Goal: Transaction & Acquisition: Purchase product/service

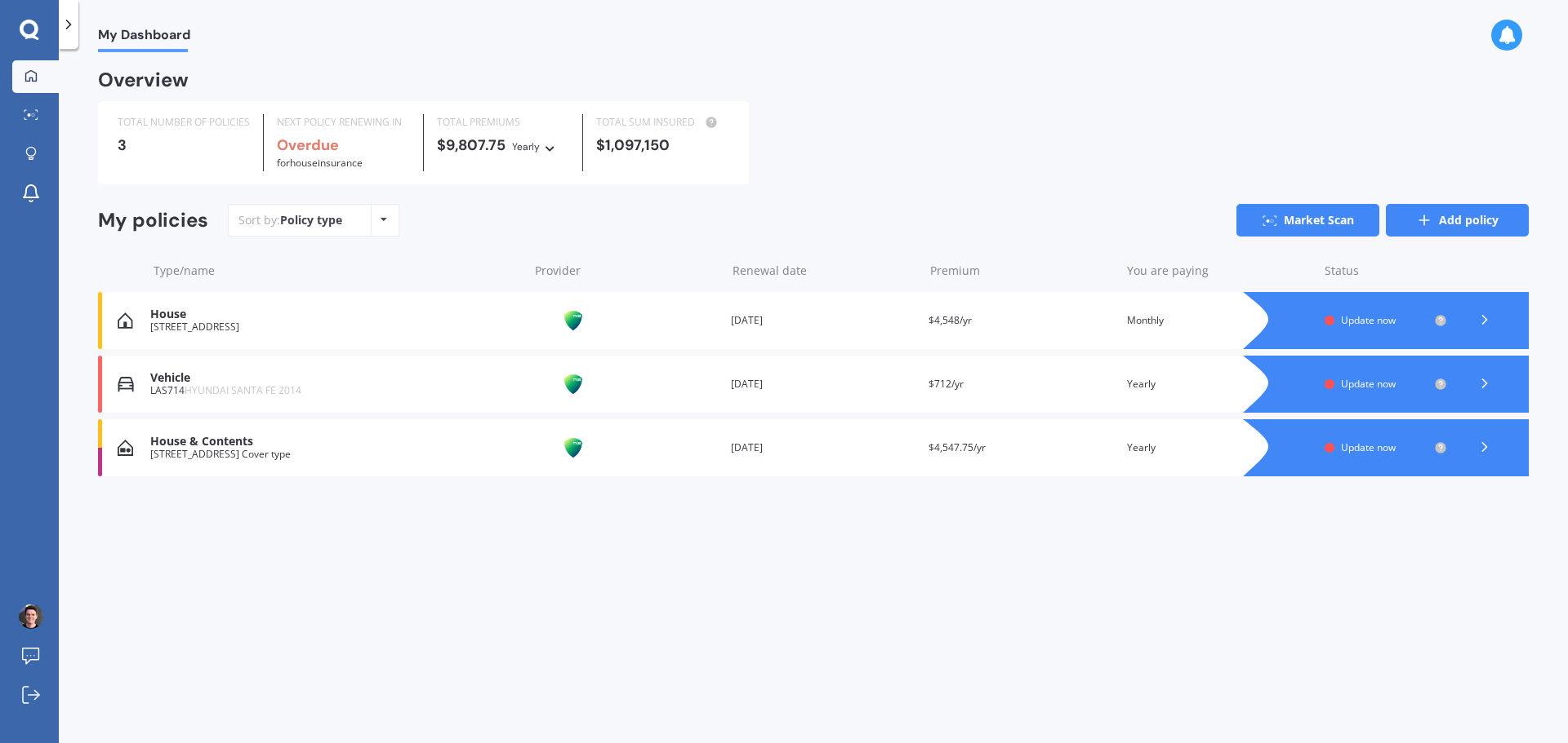
click at [1443, 223] on link "Add policy" at bounding box center [1456, 219] width 143 height 32
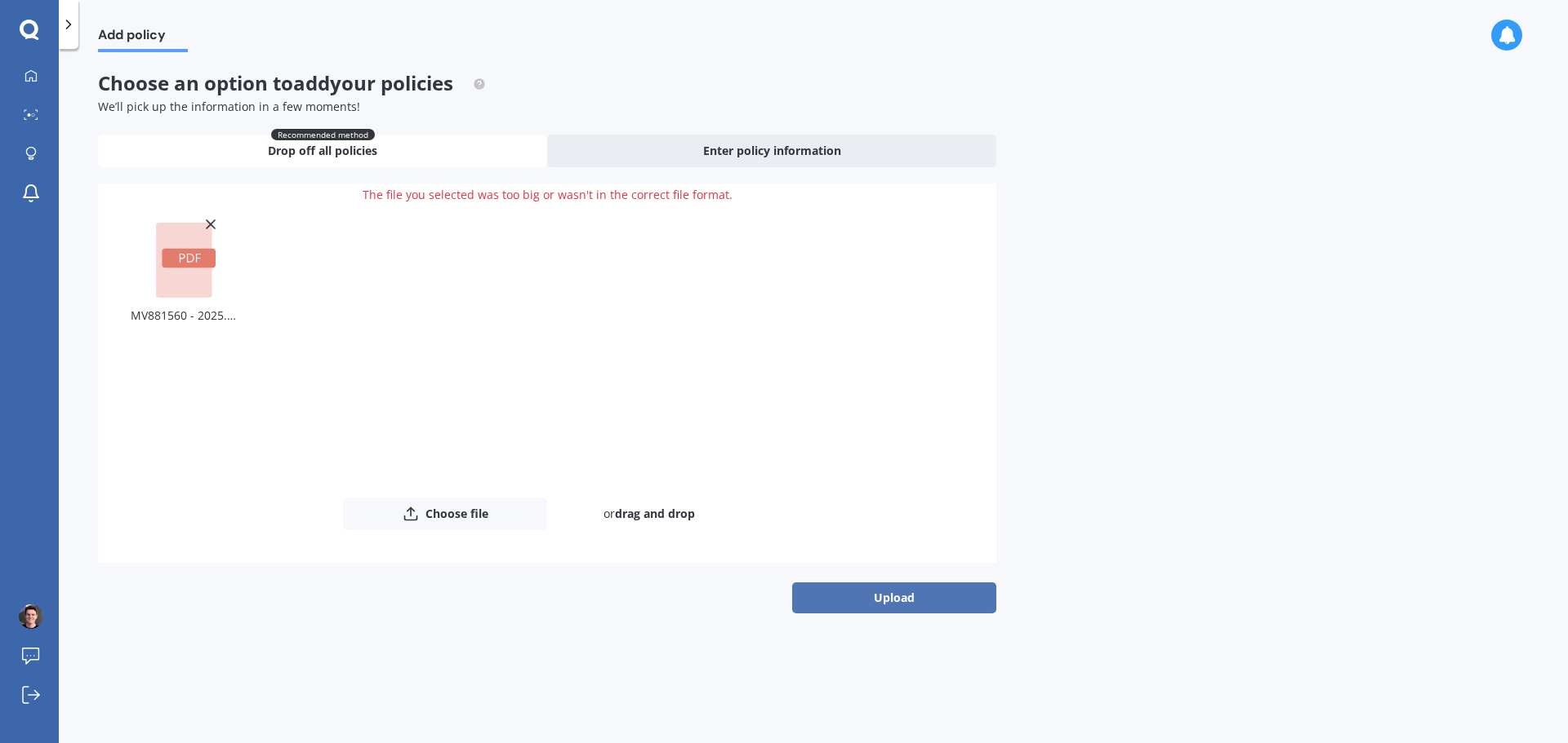
click at [909, 601] on button "Upload" at bounding box center [894, 598] width 204 height 31
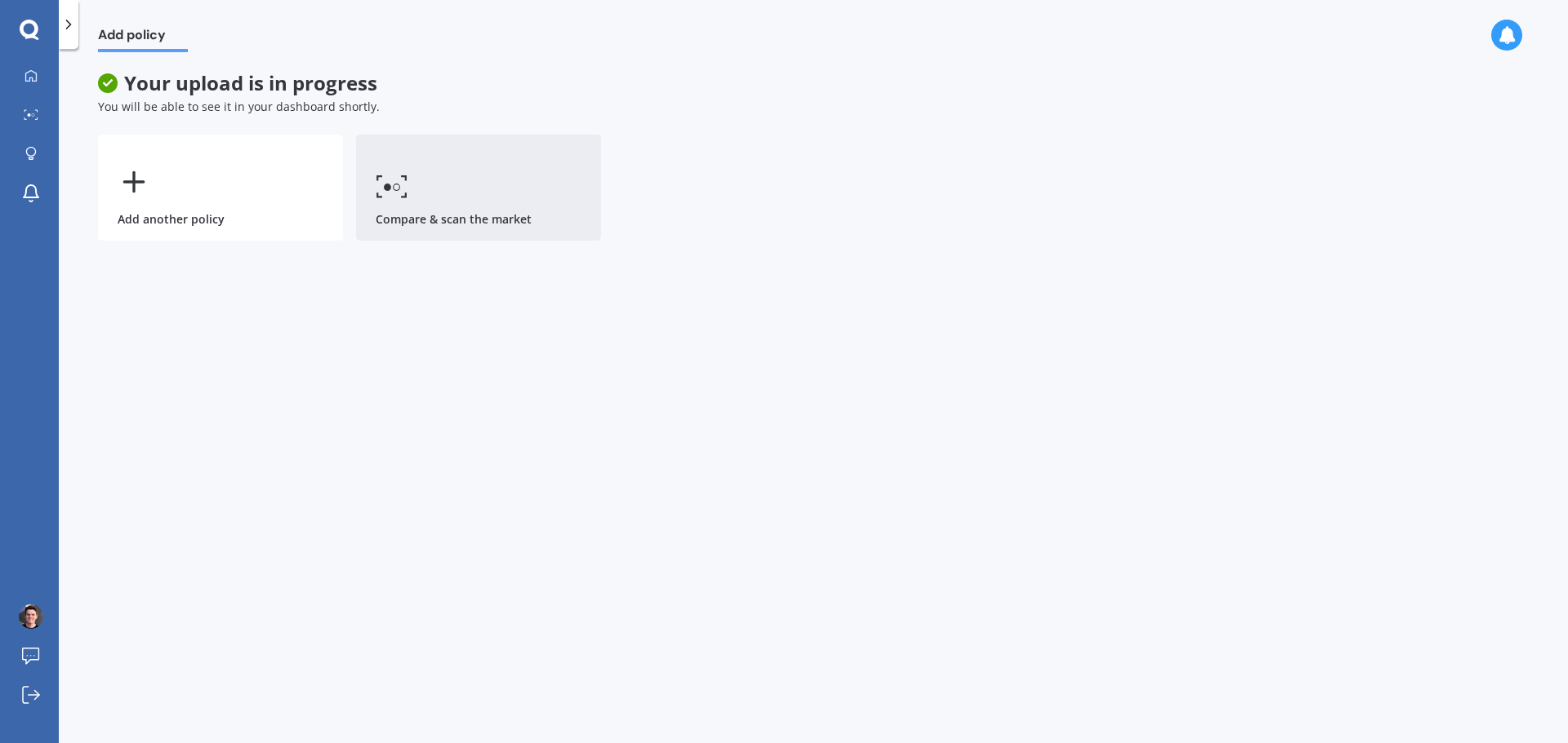
click at [458, 222] on link "Compare & scan the market" at bounding box center [479, 187] width 245 height 106
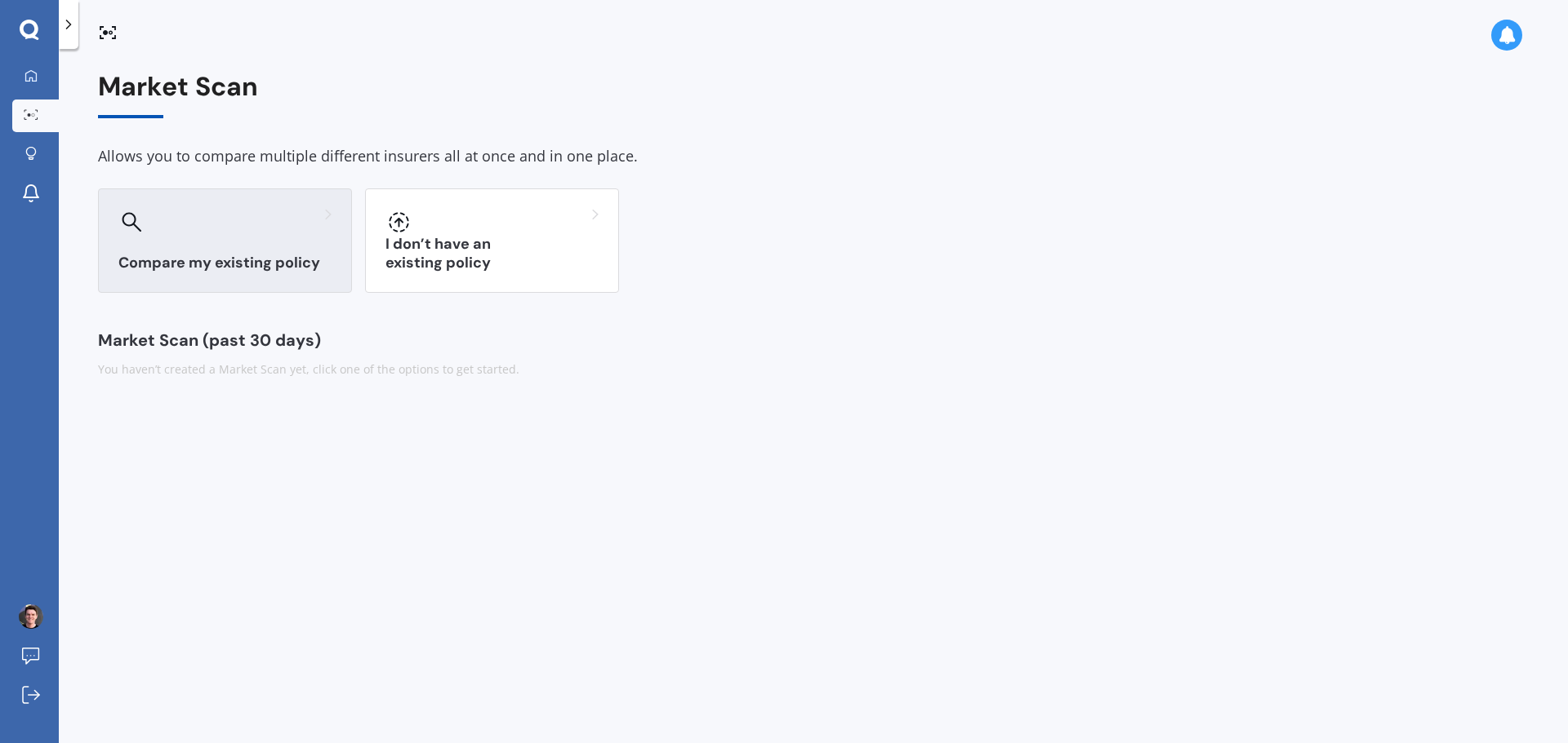
click at [188, 226] on div at bounding box center [224, 222] width 213 height 26
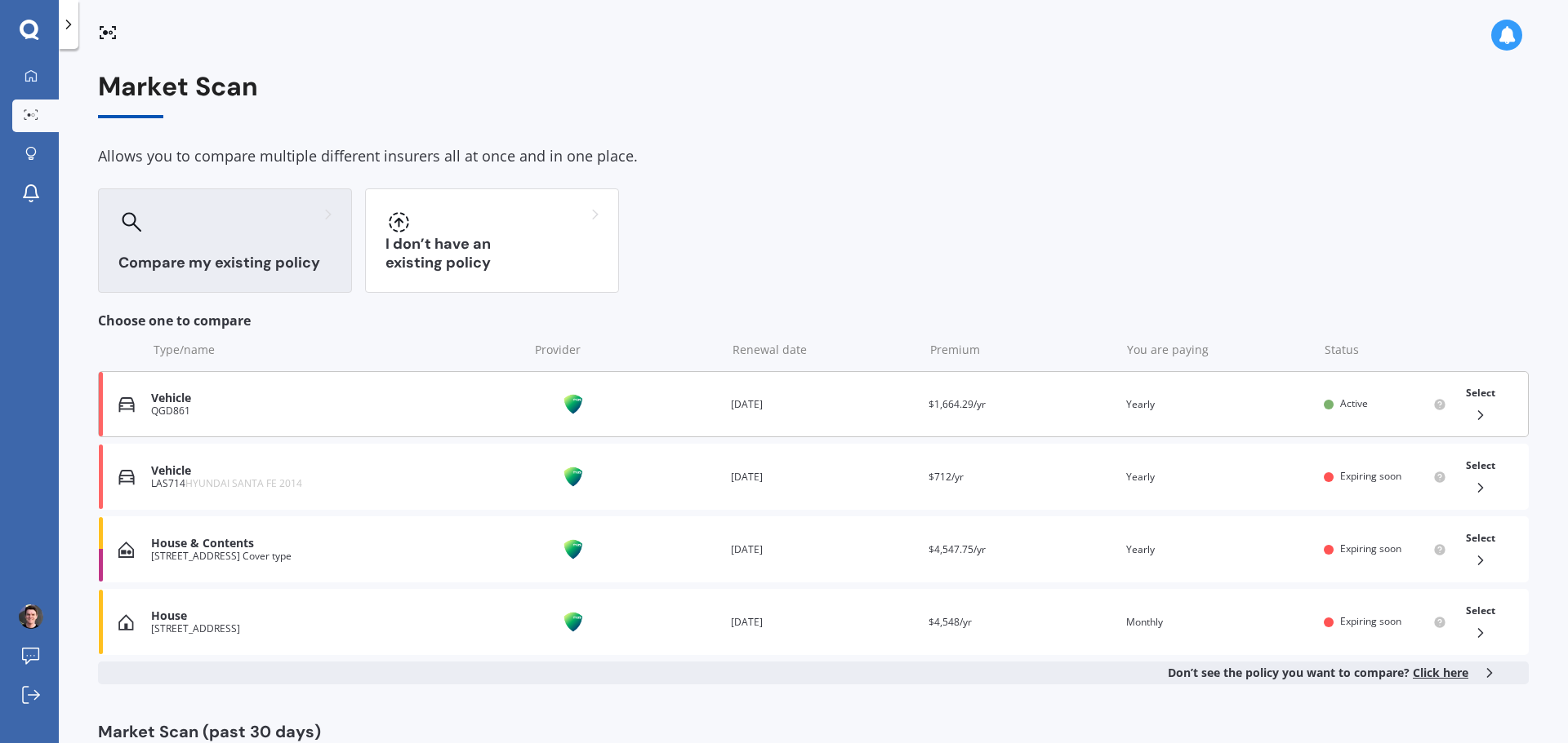
click at [254, 417] on div "QGD861" at bounding box center [336, 411] width 369 height 11
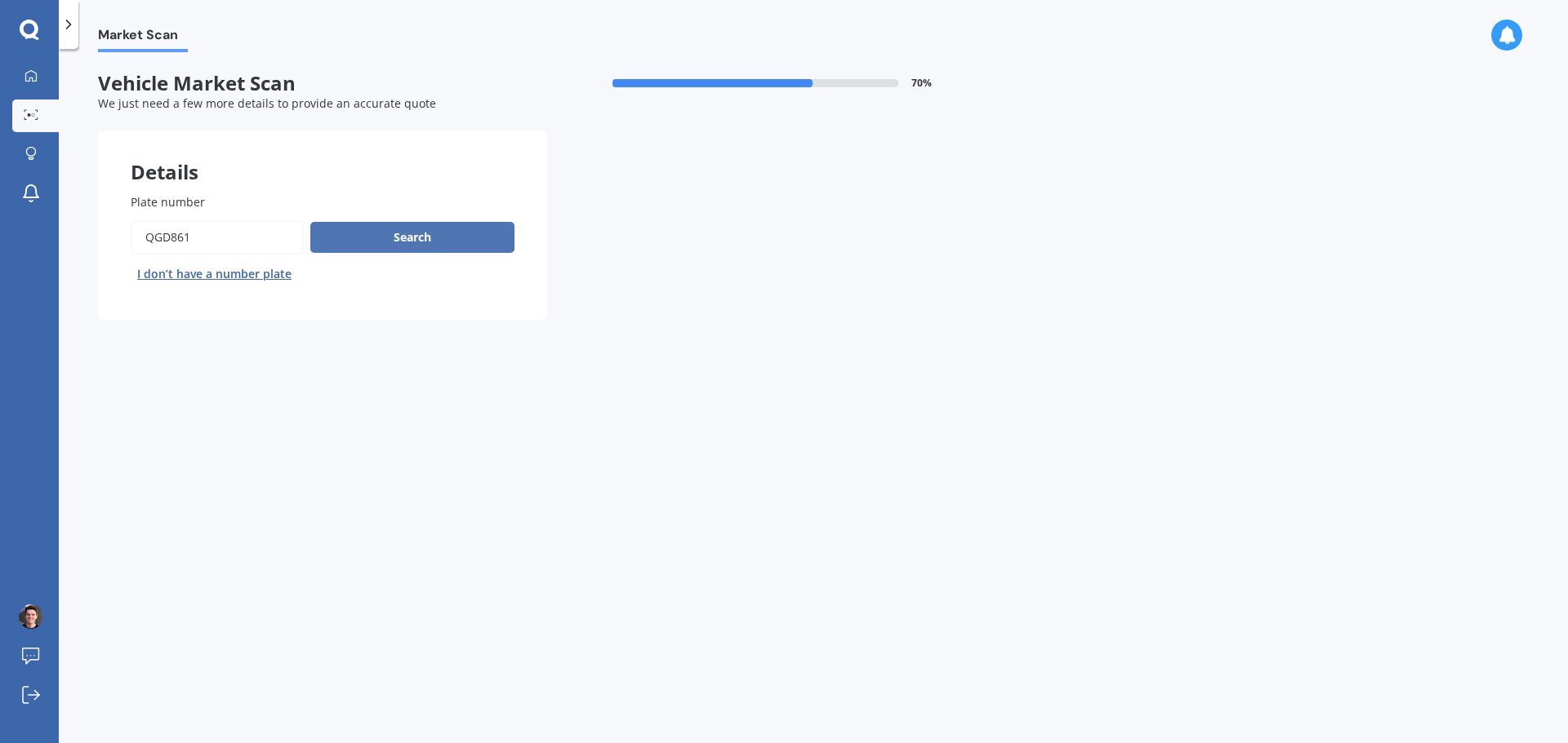
click at [431, 237] on button "Search" at bounding box center [411, 238] width 204 height 31
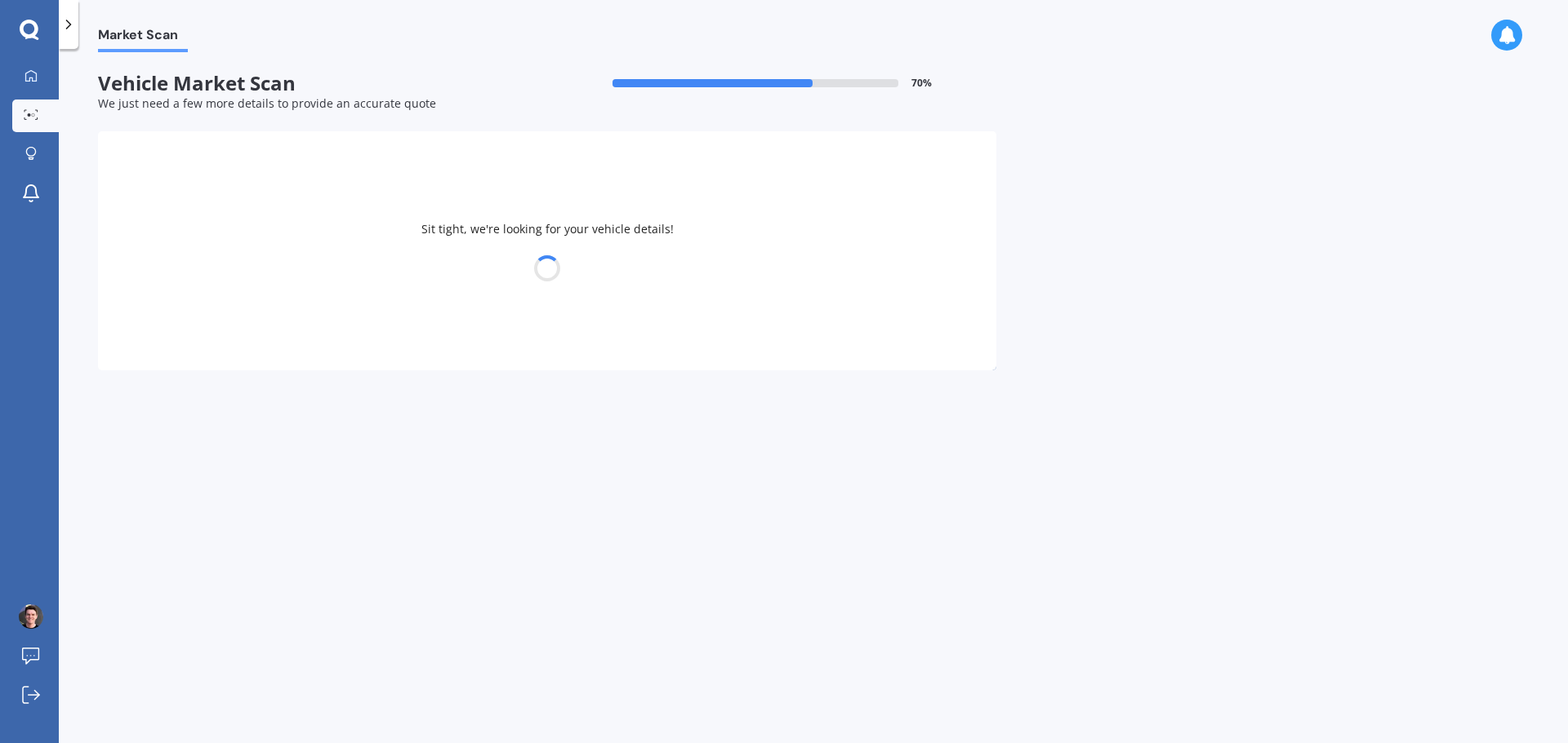
select select "TESLA"
select select "Y"
select select "03"
select select "01"
select select "1984"
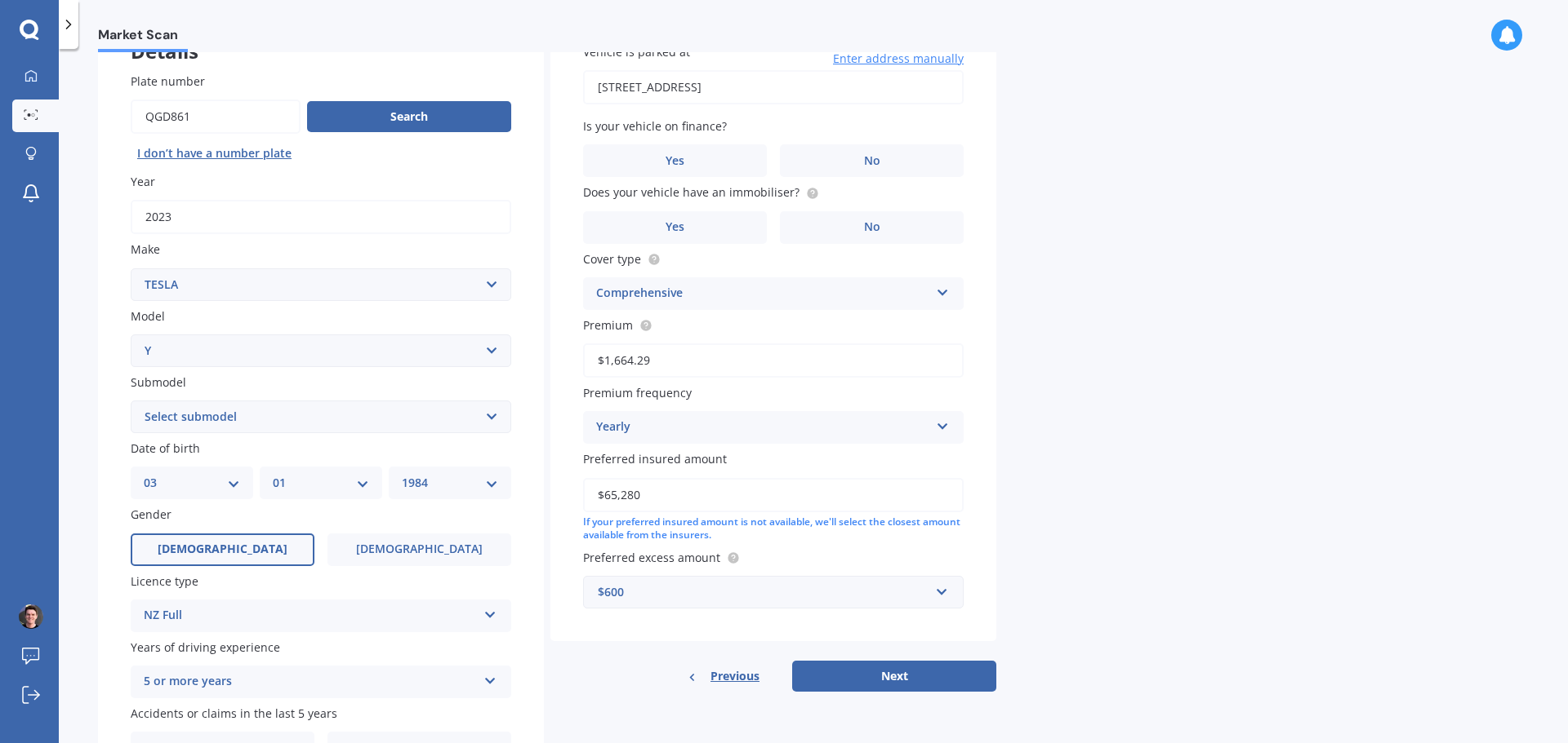
scroll to position [81, 0]
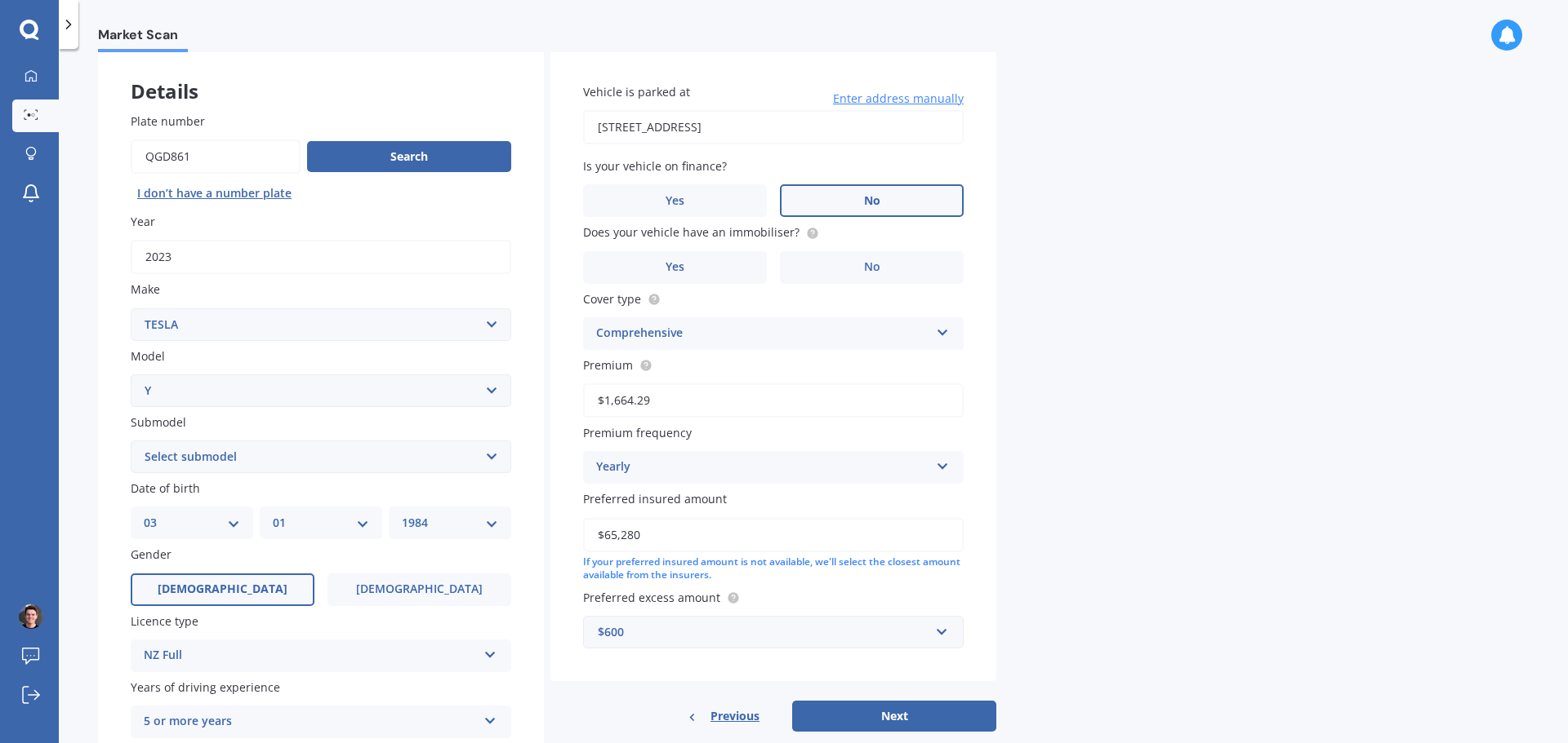
click at [893, 210] on label "No" at bounding box center [871, 200] width 184 height 32
click at [0, 0] on input "No" at bounding box center [0, 0] width 0 height 0
click at [736, 268] on label "Yes" at bounding box center [674, 267] width 184 height 32
click at [0, 0] on input "Yes" at bounding box center [0, 0] width 0 height 0
click at [849, 259] on label "No" at bounding box center [871, 267] width 184 height 32
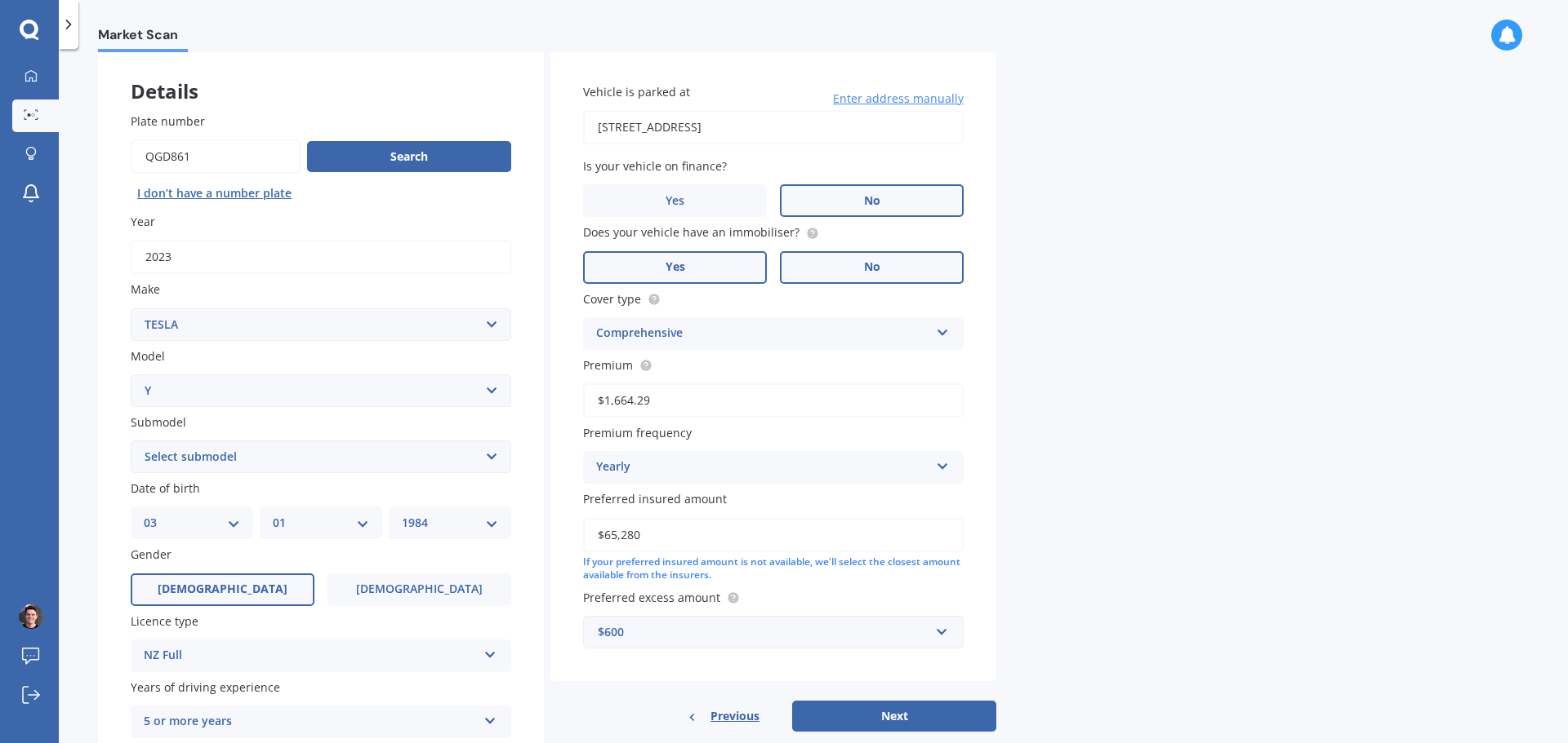
click at [0, 0] on input "No" at bounding box center [0, 0] width 0 height 0
click at [709, 274] on label "Yes" at bounding box center [674, 267] width 184 height 32
click at [0, 0] on input "Yes" at bounding box center [0, 0] width 0 height 0
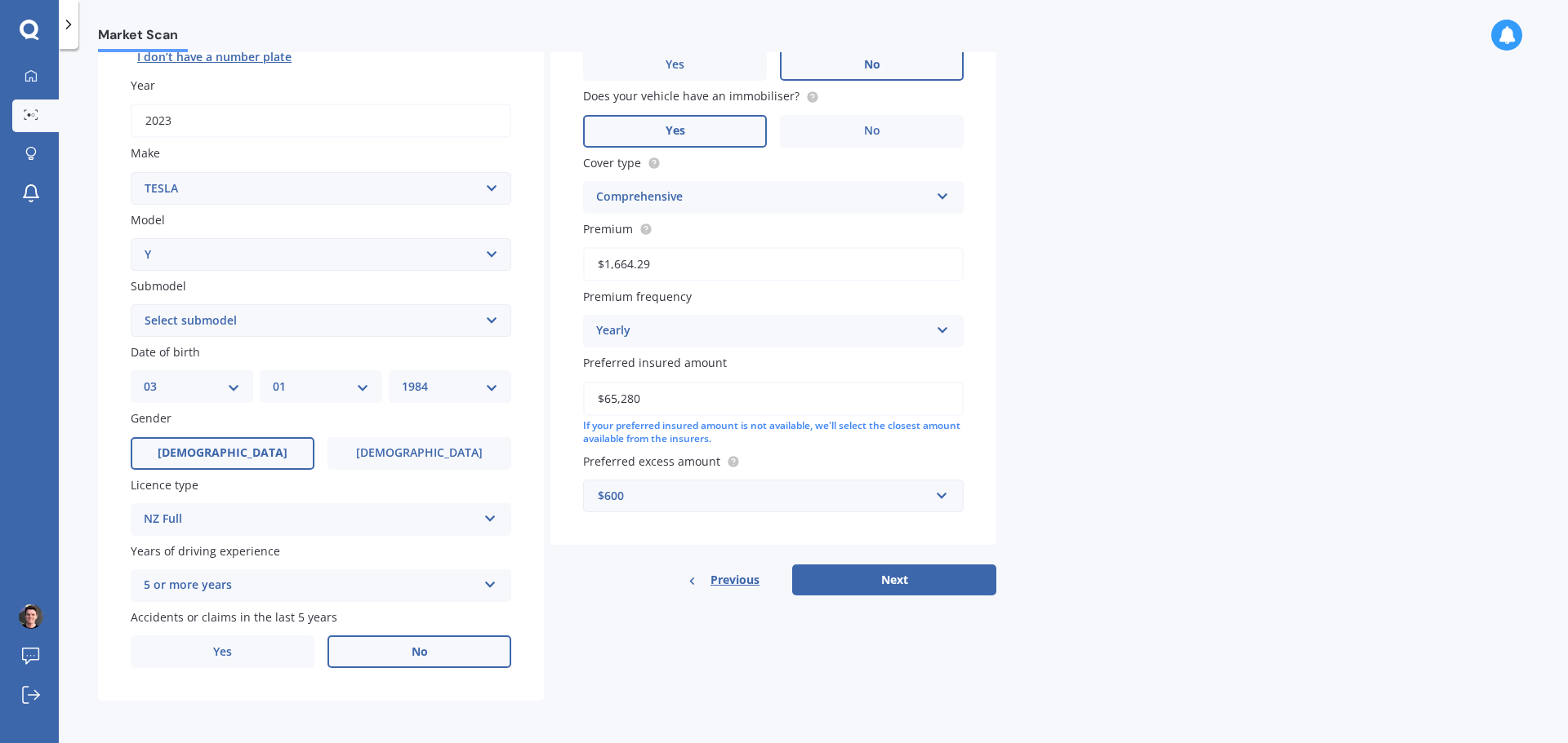
click at [392, 659] on label "No" at bounding box center [419, 652] width 184 height 32
click at [0, 0] on input "No" at bounding box center [0, 0] width 0 height 0
click at [912, 584] on button "Next" at bounding box center [894, 581] width 204 height 31
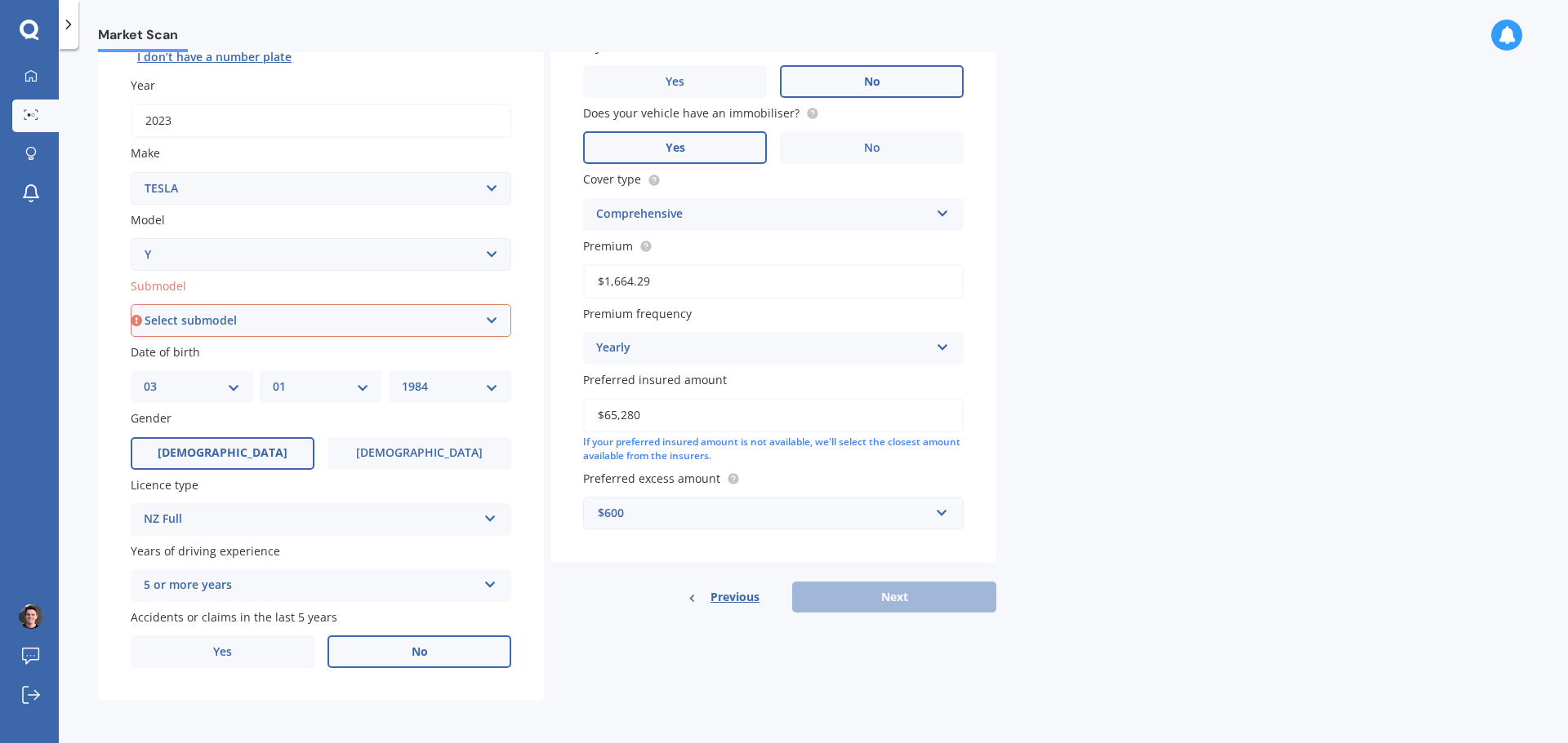
click at [401, 314] on select "Select submodel EV" at bounding box center [321, 320] width 381 height 32
select select "EV"
click at [131, 304] on select "Select submodel EV" at bounding box center [321, 320] width 381 height 32
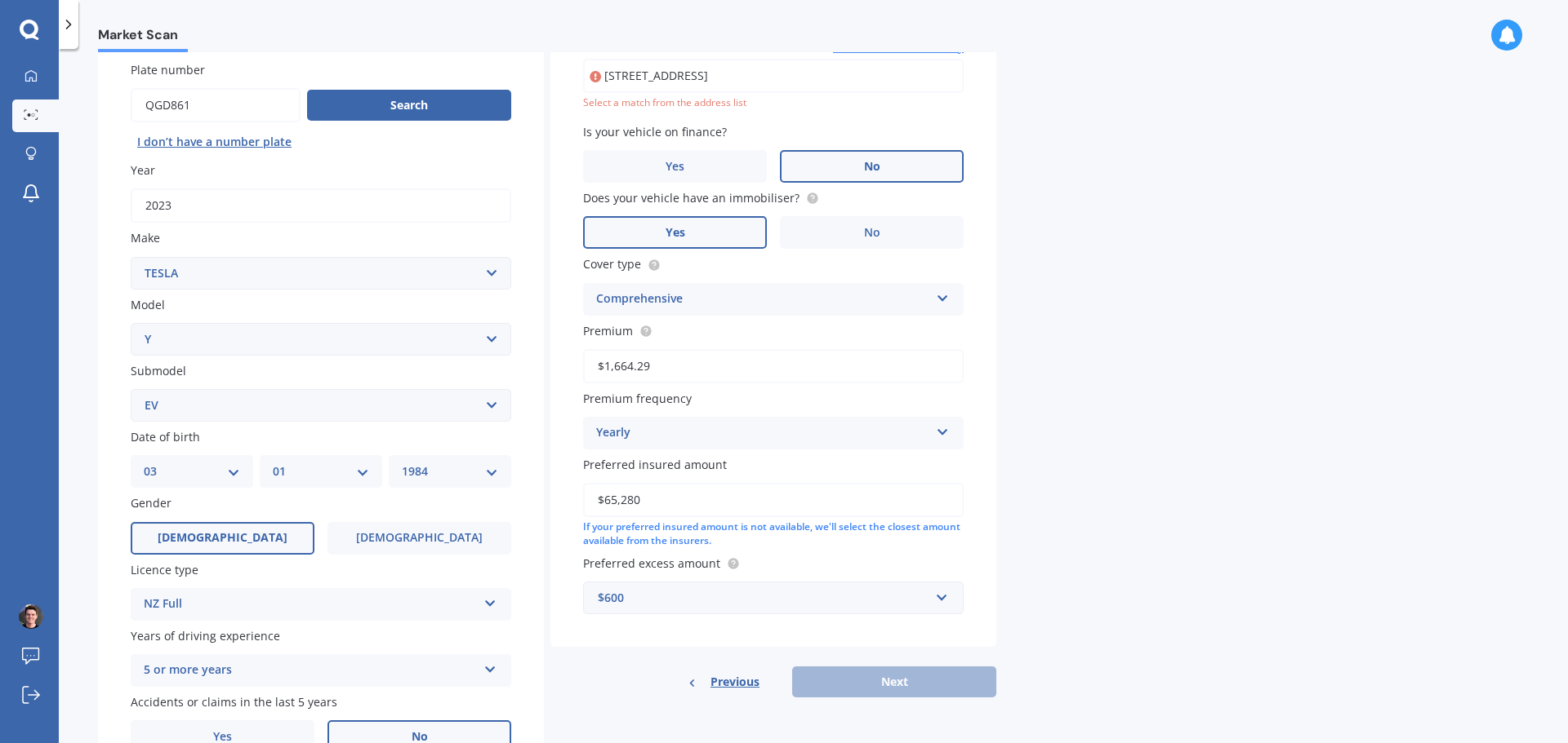
scroll to position [112, 0]
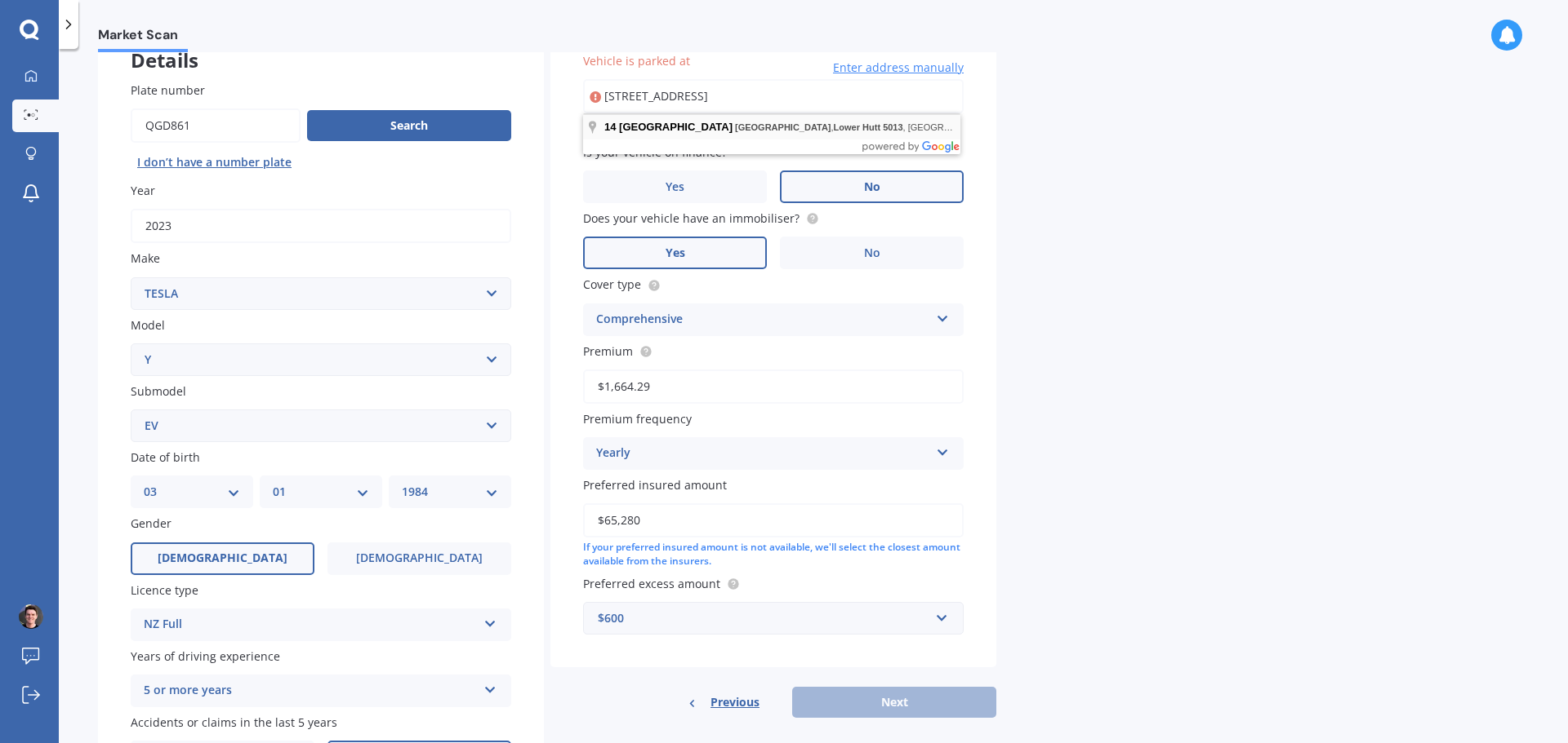
type input "14 Maire Street, Eastbourne, Lower Hutt 5013"
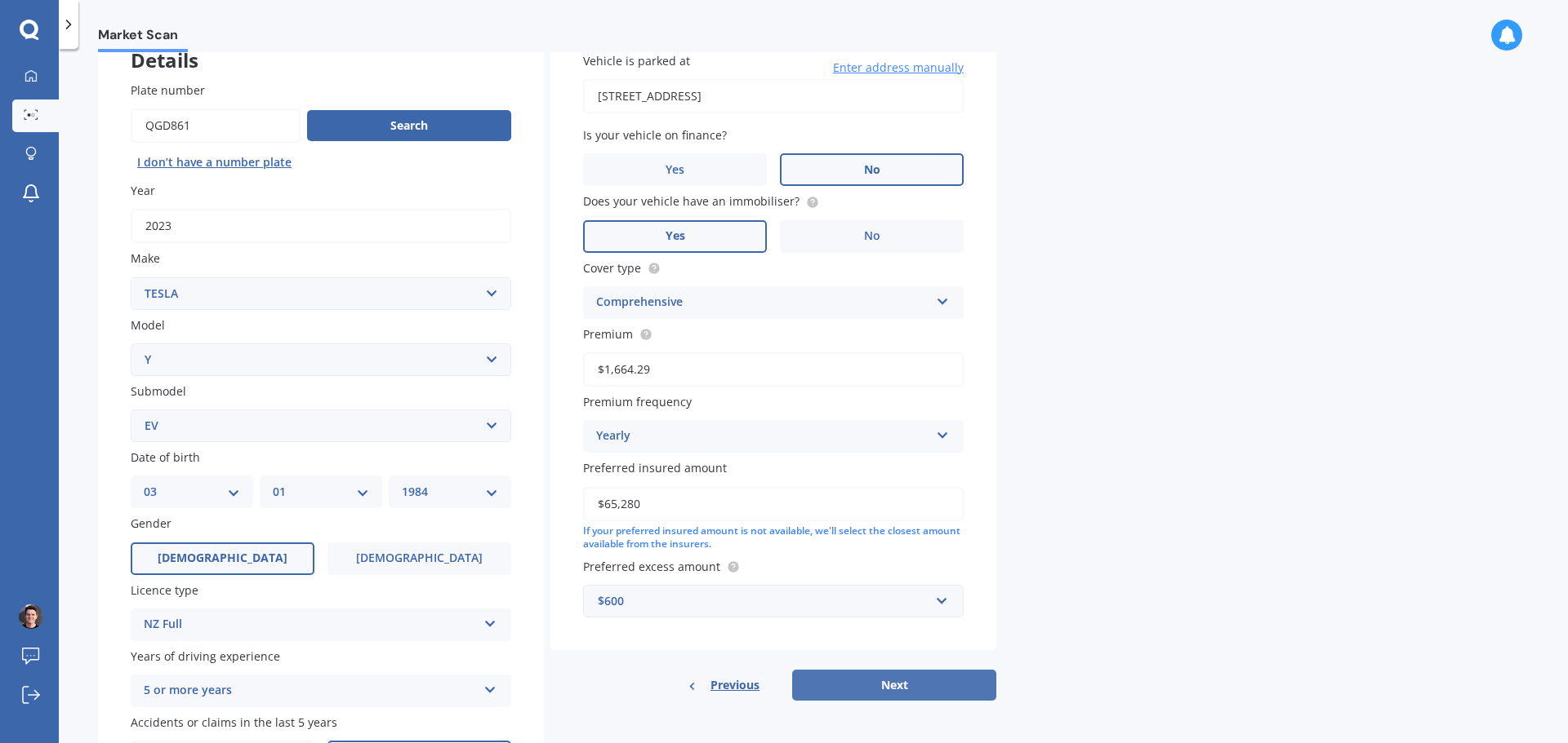
click at [867, 686] on button "Next" at bounding box center [894, 686] width 204 height 31
select select "03"
select select "01"
select select "1984"
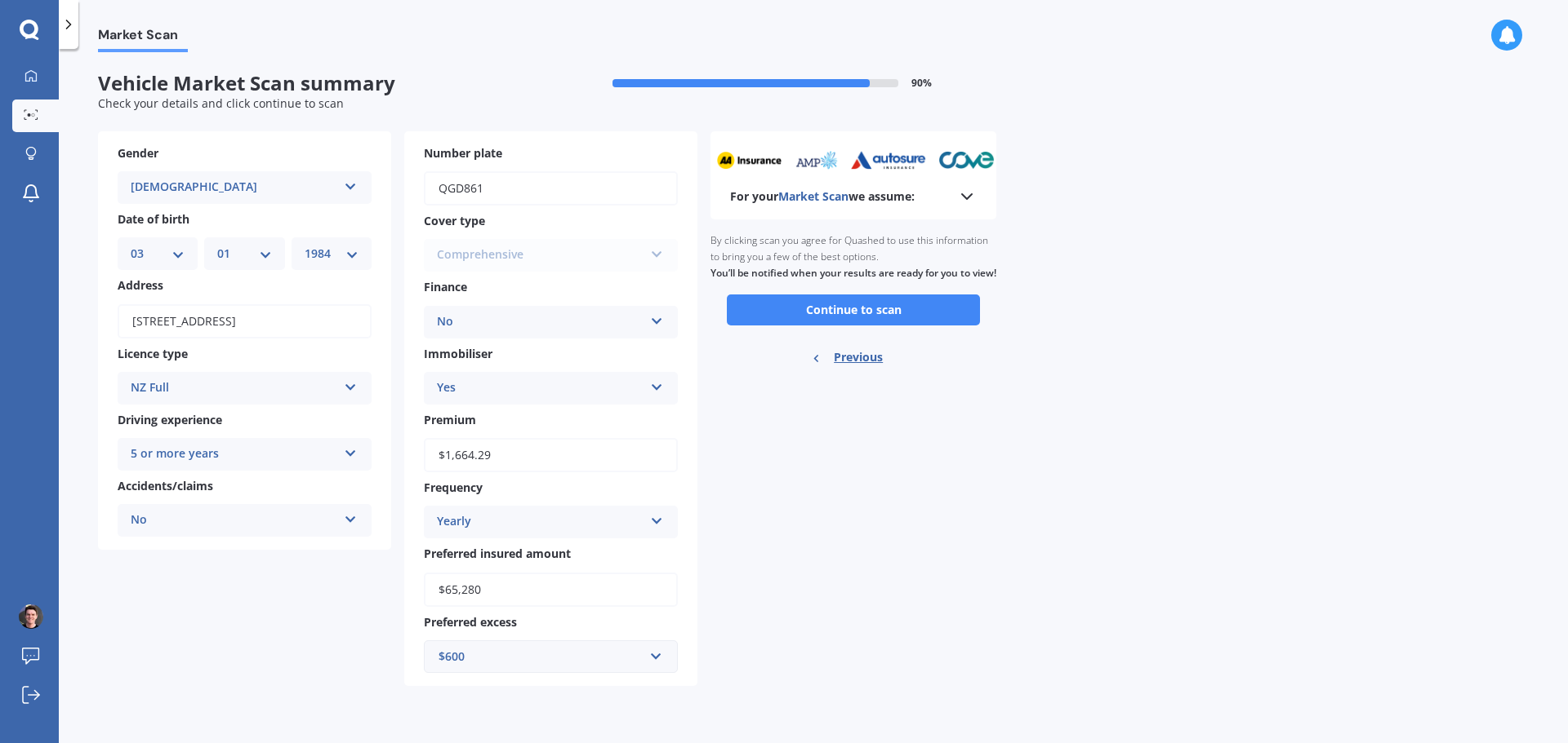
scroll to position [0, 0]
click at [943, 325] on button "Continue to scan" at bounding box center [853, 311] width 253 height 31
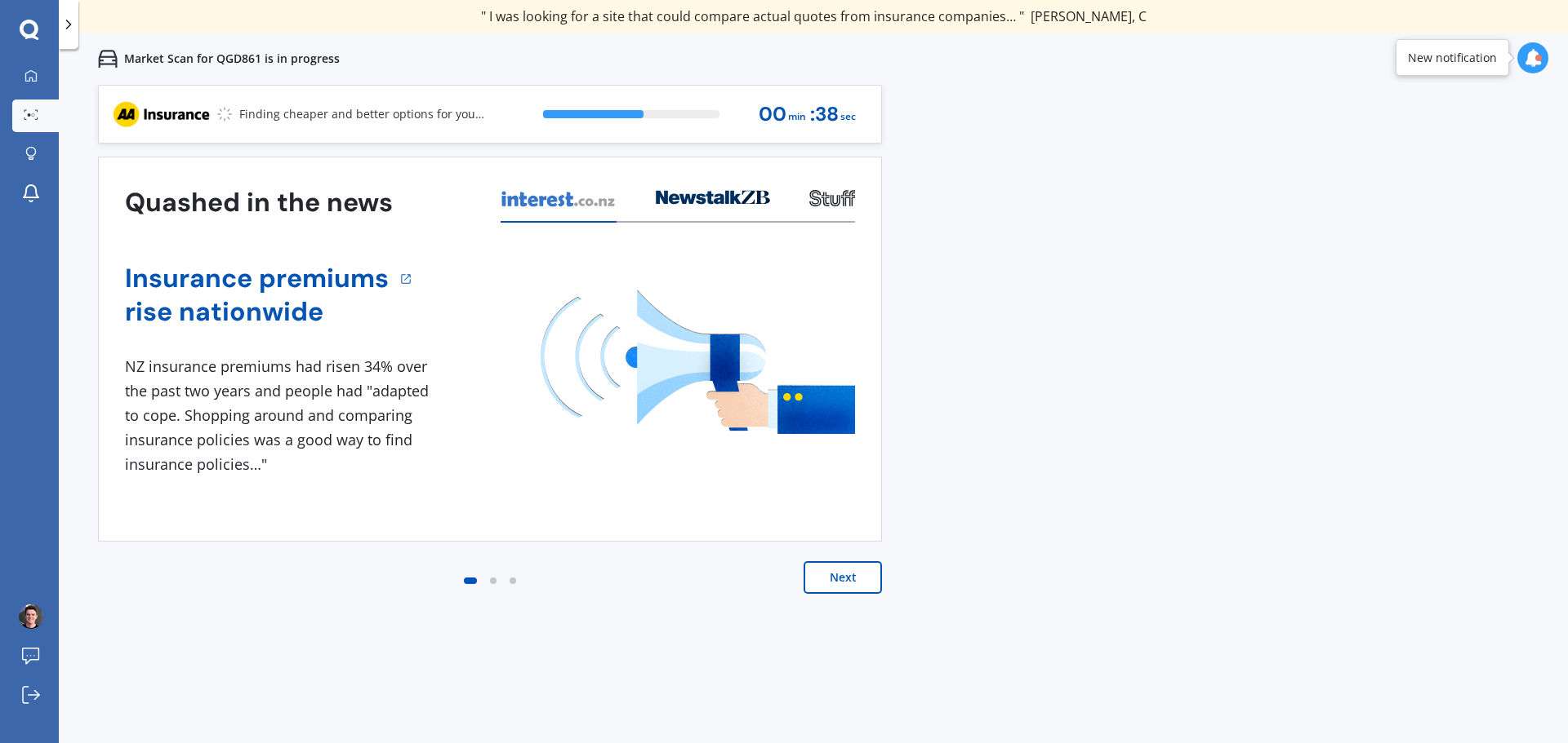
click at [860, 579] on button "Next" at bounding box center [842, 577] width 78 height 32
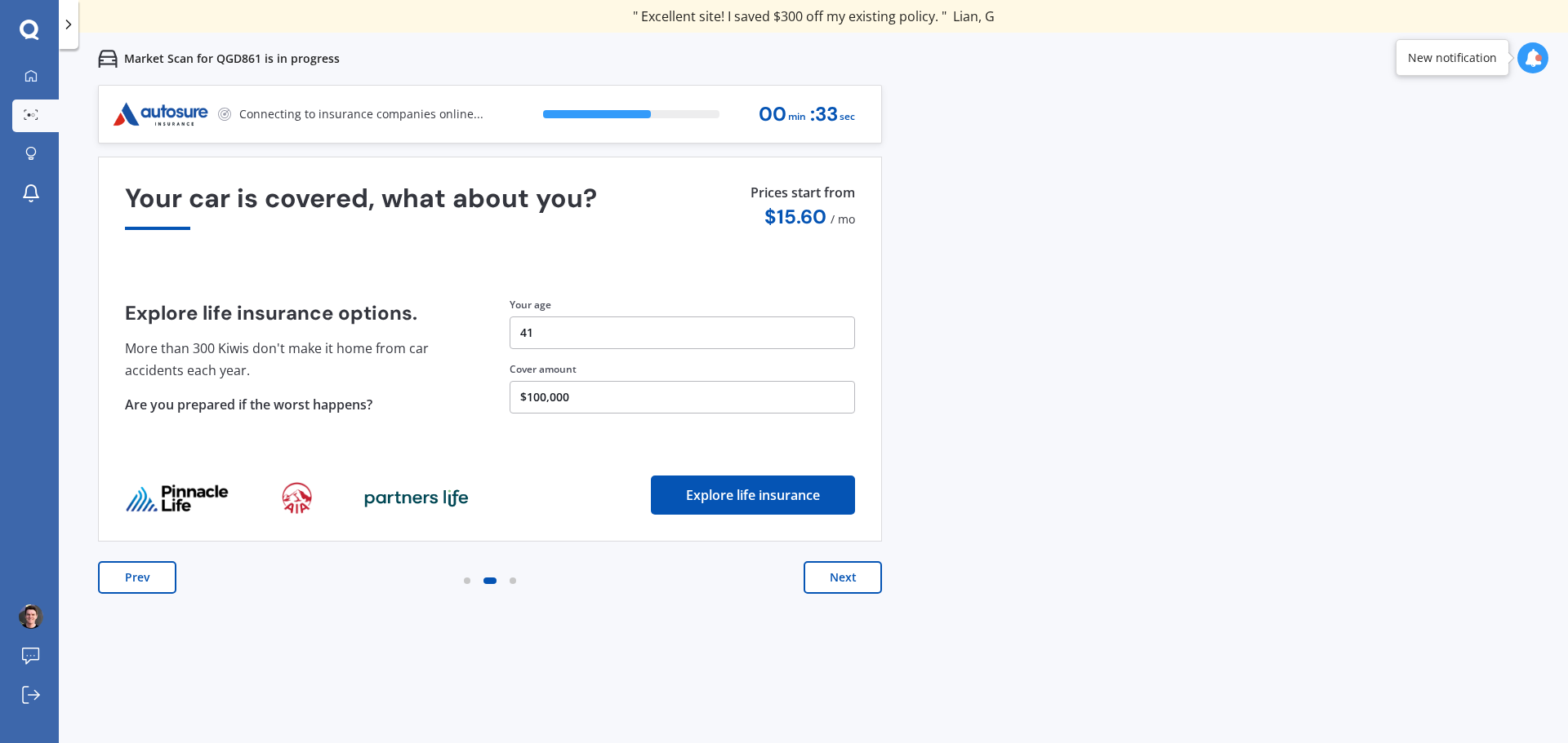
click at [863, 579] on button "Next" at bounding box center [842, 577] width 78 height 32
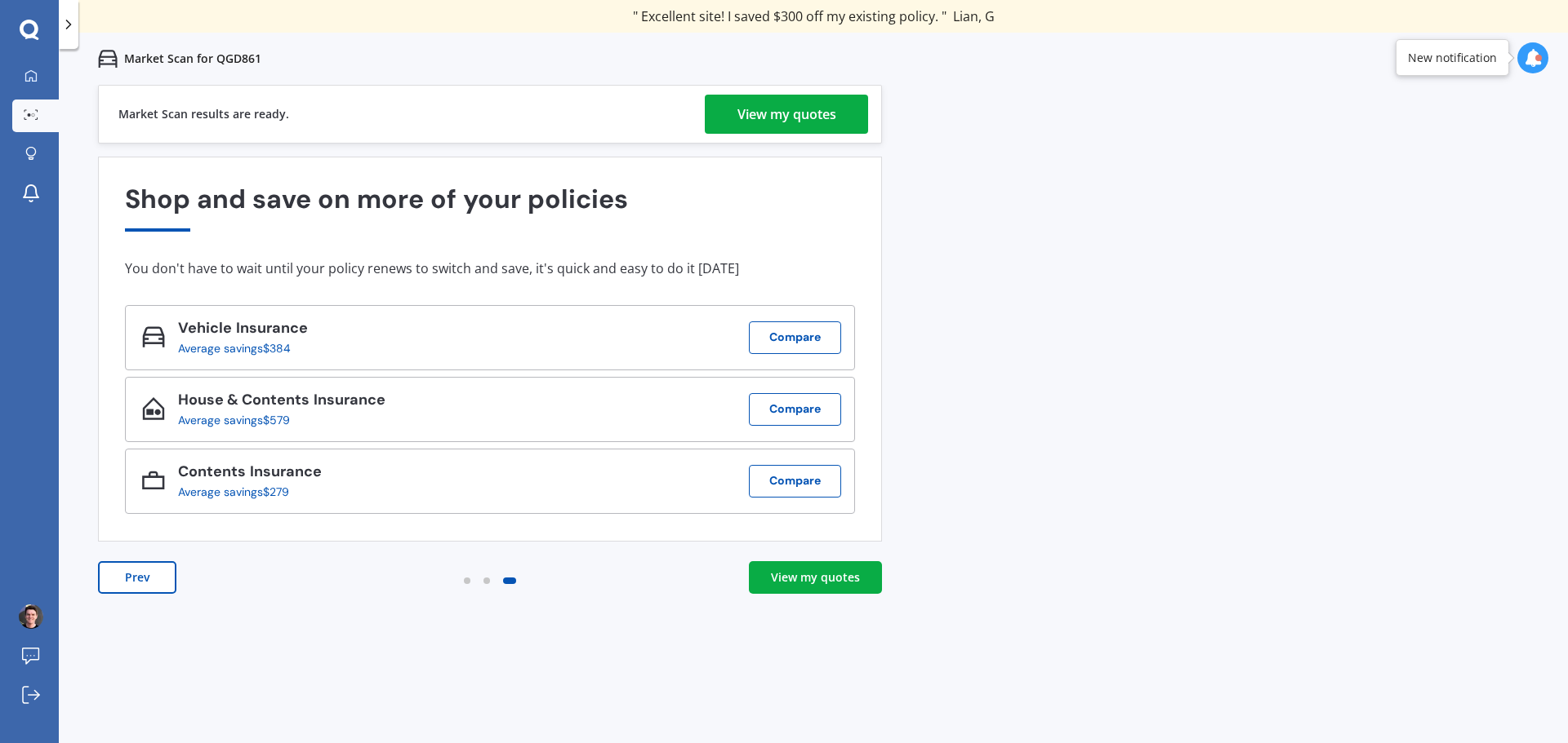
click at [832, 111] on div "View my quotes" at bounding box center [786, 114] width 99 height 39
